Goal: Transaction & Acquisition: Book appointment/travel/reservation

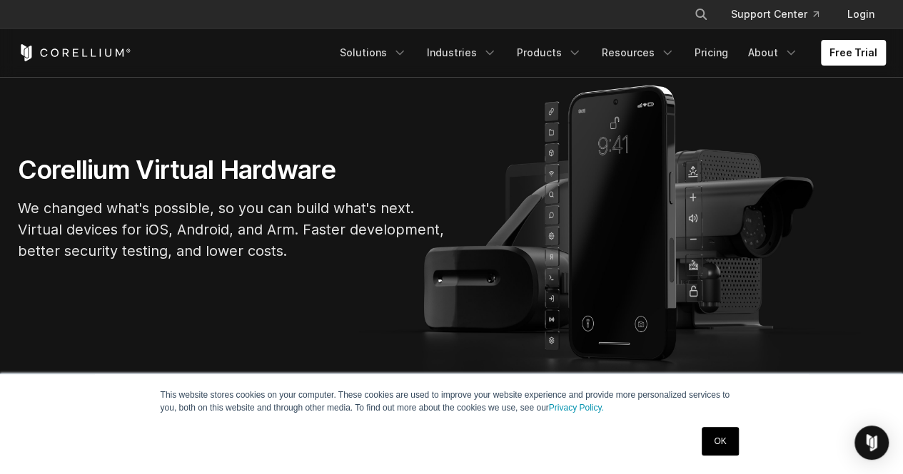
scroll to position [111, 0]
click at [715, 439] on link "OK" at bounding box center [719, 441] width 36 height 29
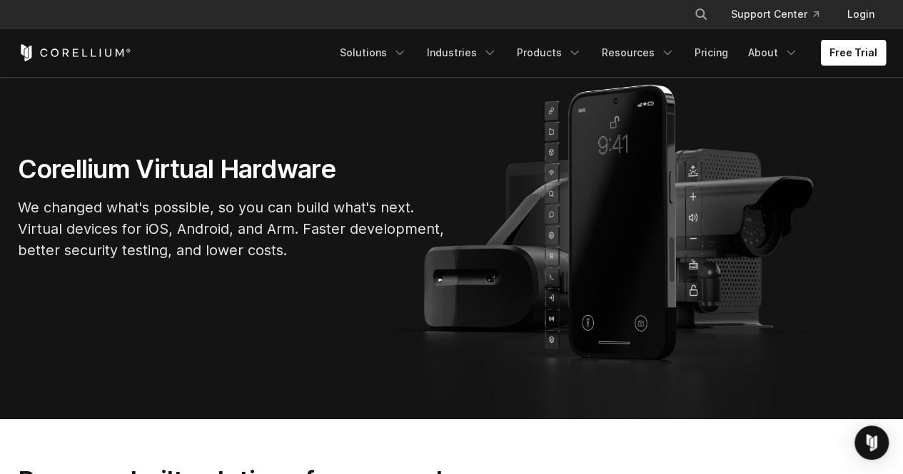
click at [843, 48] on link "Free Trial" at bounding box center [852, 53] width 65 height 26
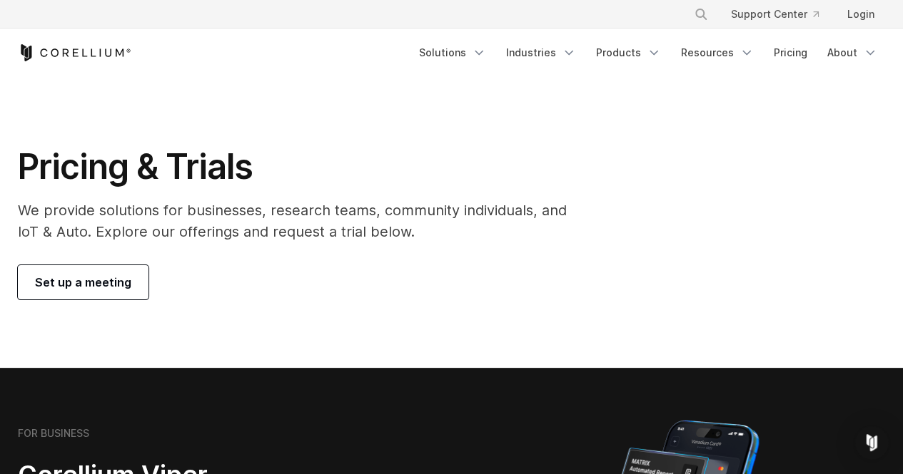
click at [113, 278] on span "Set up a meeting" at bounding box center [83, 282] width 96 height 17
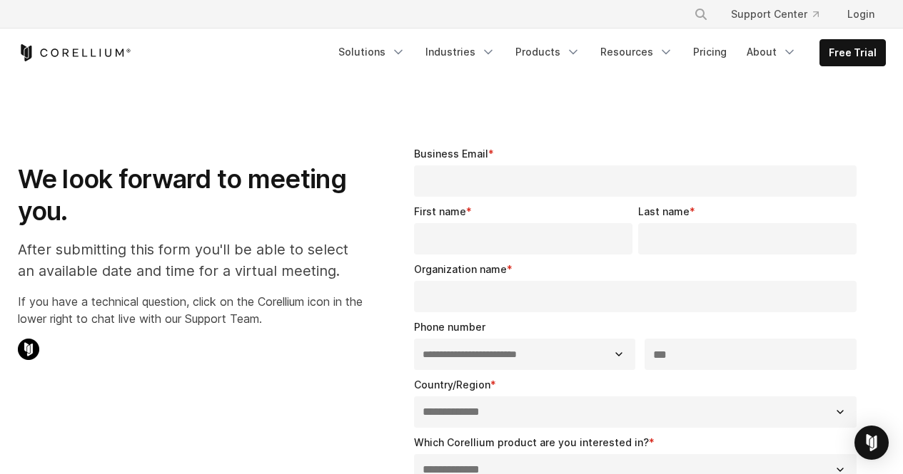
select select "**"
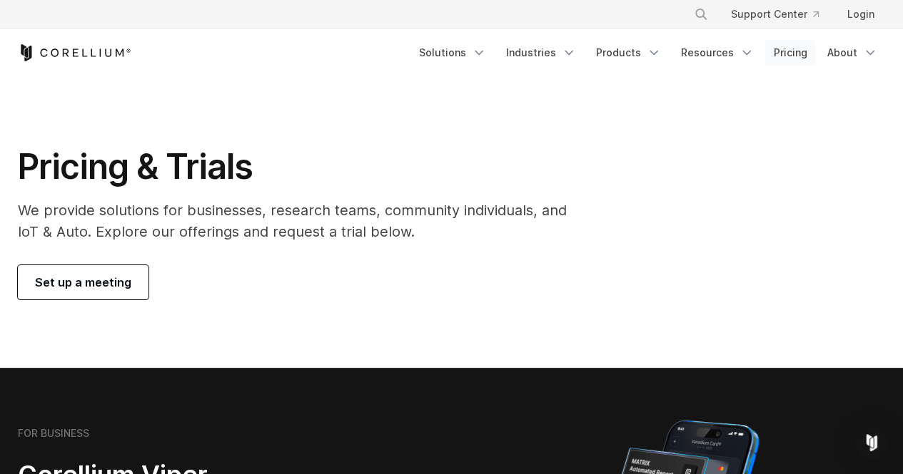
click at [791, 51] on link "Pricing" at bounding box center [790, 53] width 51 height 26
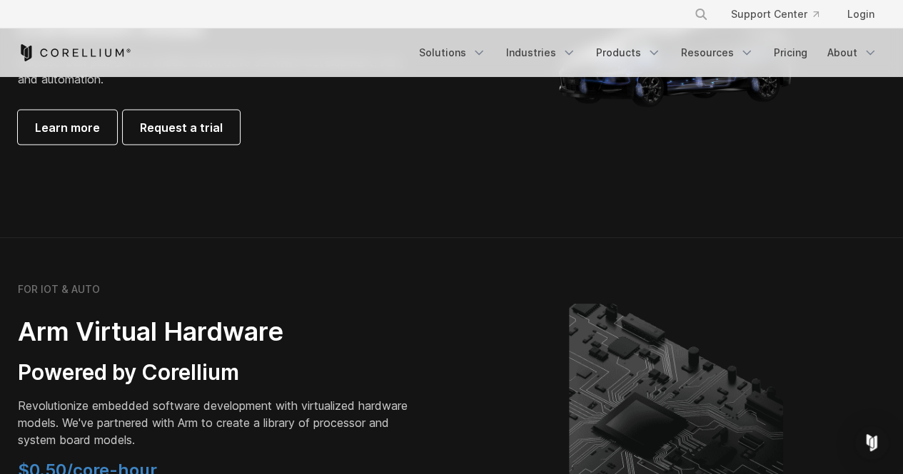
scroll to position [1544, 0]
